Goal: Information Seeking & Learning: Learn about a topic

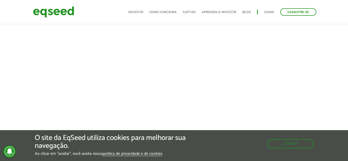
scroll to position [238, 0]
click at [295, 143] on button "Aceitar" at bounding box center [290, 143] width 45 height 8
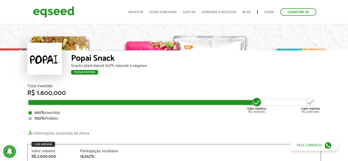
scroll to position [0, 0]
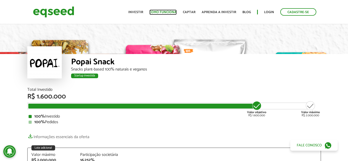
click at [164, 12] on link "Como funciona" at bounding box center [162, 12] width 27 height 3
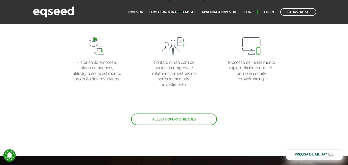
scroll to position [1019, 0]
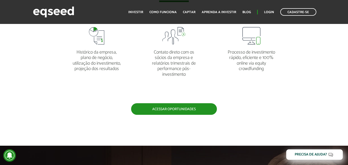
click at [207, 108] on link "Acessar oportunidades" at bounding box center [174, 109] width 86 height 12
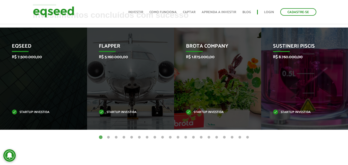
scroll to position [216, 0]
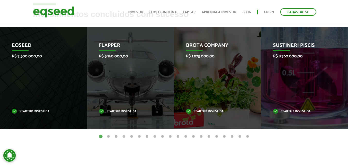
click at [245, 136] on button "20" at bounding box center [247, 136] width 5 height 5
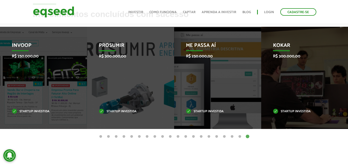
click at [240, 136] on button "19" at bounding box center [239, 136] width 5 height 5
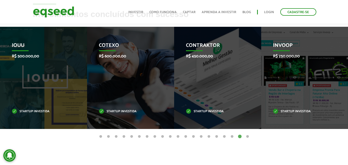
click at [232, 136] on button "18" at bounding box center [231, 136] width 5 height 5
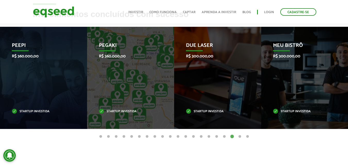
click at [223, 137] on button "17" at bounding box center [224, 136] width 5 height 5
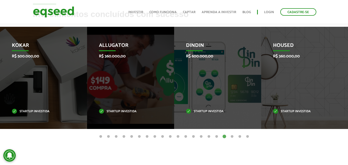
click at [216, 137] on button "16" at bounding box center [216, 136] width 5 height 5
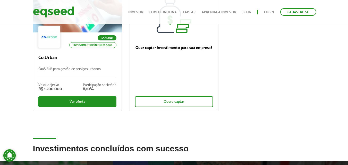
scroll to position [70, 0]
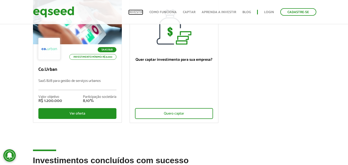
click at [136, 13] on link "Investir" at bounding box center [135, 12] width 15 height 3
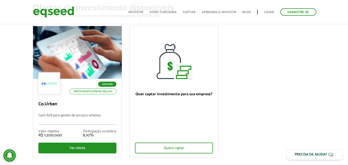
scroll to position [30, 0]
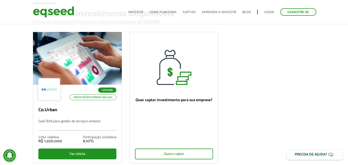
click at [166, 9] on ul "Início Investir Como funciona Captar Aprenda a investir Blog Login Cadastre-se" at bounding box center [222, 11] width 193 height 7
click at [66, 13] on img at bounding box center [53, 12] width 41 height 14
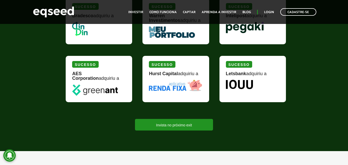
scroll to position [663, 0]
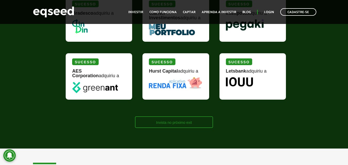
click at [170, 121] on link "Invista no próximo exit" at bounding box center [174, 122] width 78 height 12
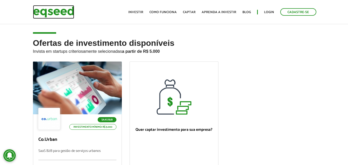
click at [62, 15] on img at bounding box center [53, 12] width 41 height 14
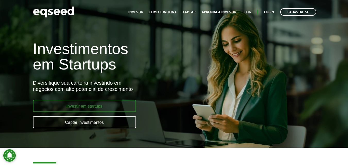
click at [102, 104] on link "Investir em startups" at bounding box center [84, 106] width 103 height 12
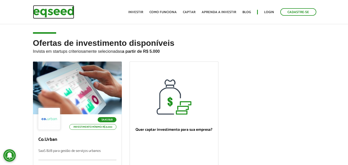
click at [63, 16] on img at bounding box center [53, 12] width 41 height 14
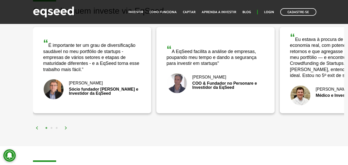
scroll to position [815, 0]
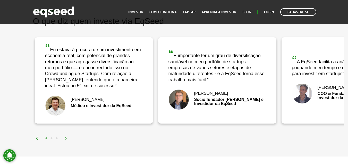
drag, startPoint x: 69, startPoint y: 92, endPoint x: 194, endPoint y: 92, distance: 125.1
click at [194, 92] on div "[PERSON_NAME]" at bounding box center [217, 93] width 98 height 4
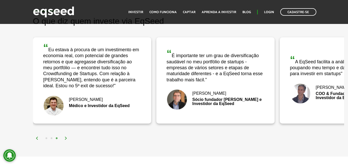
click at [36, 138] on img at bounding box center [37, 138] width 3 height 3
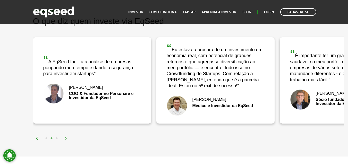
click at [36, 138] on img at bounding box center [37, 138] width 3 height 3
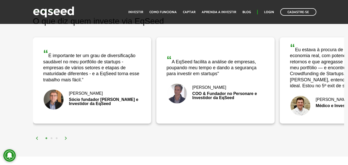
click at [65, 139] on img at bounding box center [65, 138] width 3 height 3
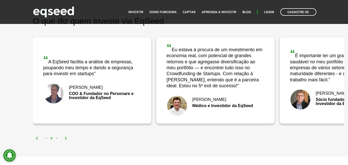
click at [65, 139] on img at bounding box center [65, 138] width 3 height 3
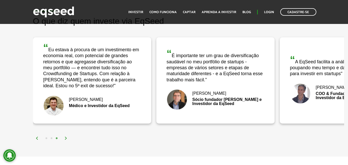
click at [91, 135] on div "O que diz quem investe via EqSeed “ A EqSeed facilita a análise de empresas, po…" at bounding box center [188, 79] width 319 height 125
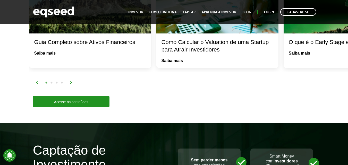
scroll to position [1042, 0]
